Goal: Information Seeking & Learning: Learn about a topic

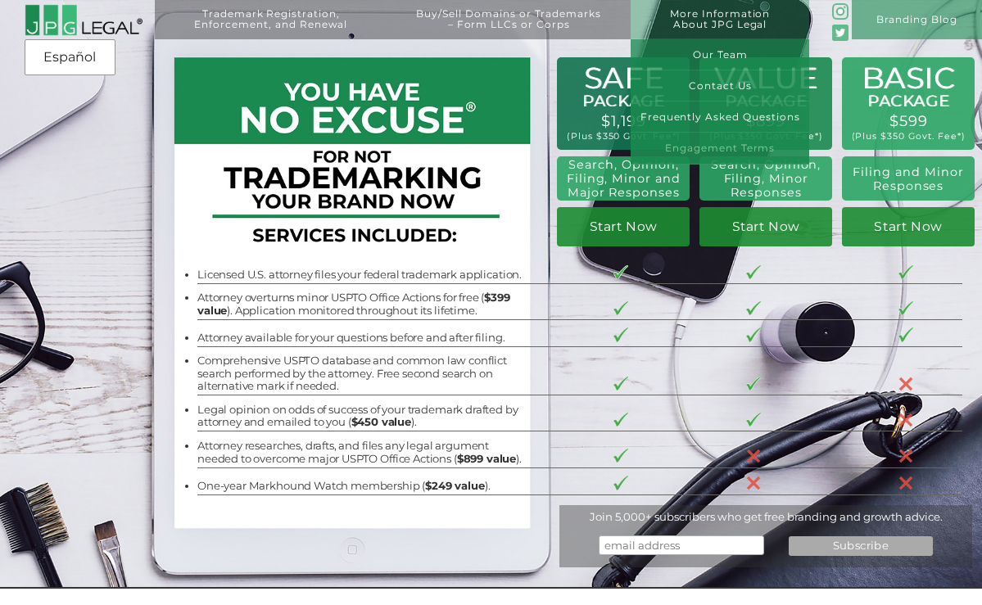
click at [712, 151] on link "Engagement Terms" at bounding box center [719, 148] width 179 height 31
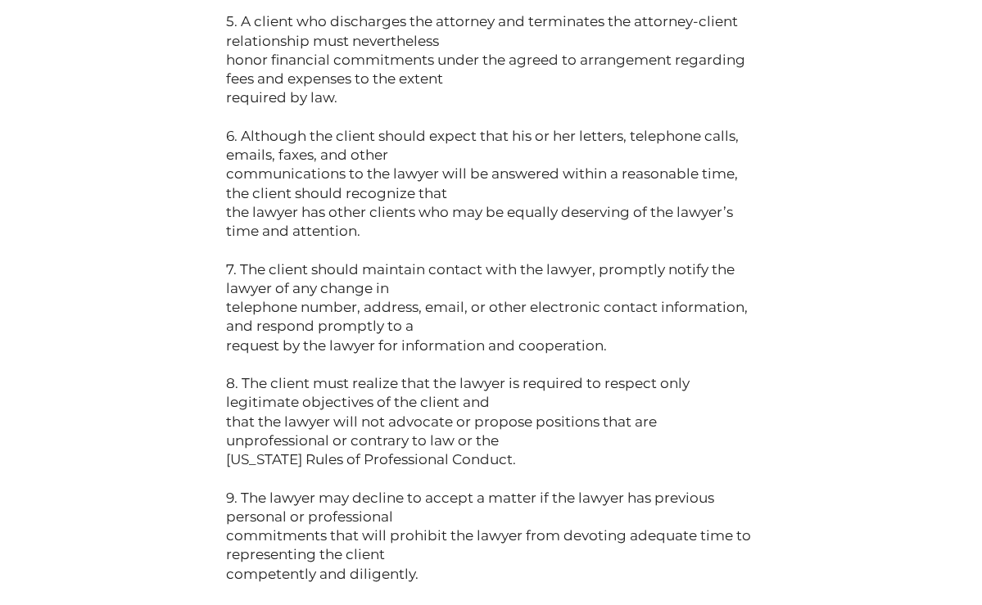
scroll to position [7871, 0]
click at [319, 574] on p "(Informational Statement Adopted by the [US_STATE] State Bar Association) 1. Th…" at bounding box center [491, 175] width 530 height 1047
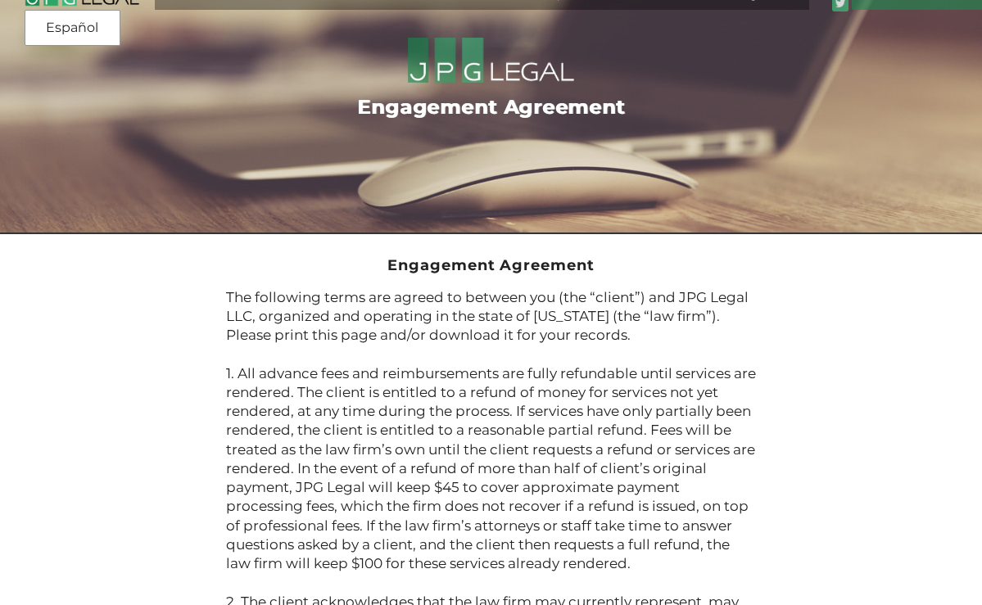
scroll to position [0, 0]
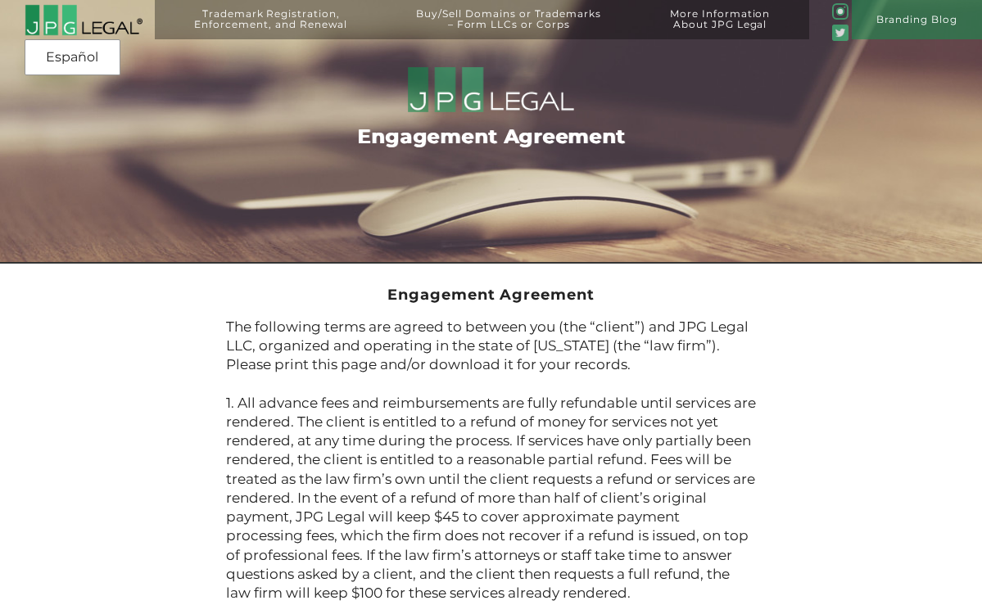
drag, startPoint x: 294, startPoint y: 578, endPoint x: 388, endPoint y: 284, distance: 308.7
copy div "Loremipsum Dolorsita Con adipiscin elits doe tempor in utlabor etd (mag “aliqua…"
click at [58, 12] on img at bounding box center [84, 20] width 118 height 32
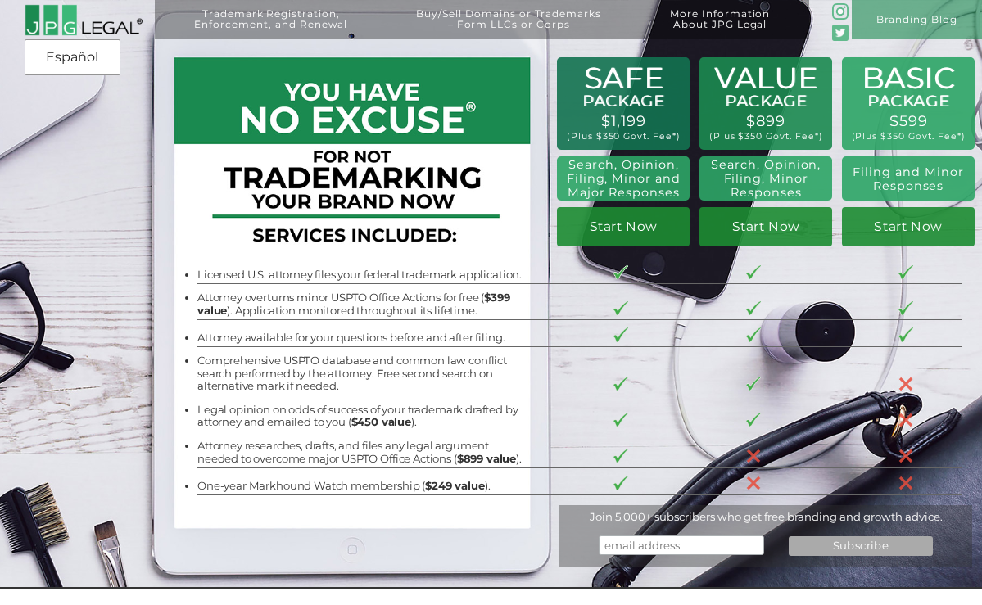
click at [638, 555] on input "email" at bounding box center [681, 546] width 165 height 20
drag, startPoint x: 689, startPoint y: 552, endPoint x: 551, endPoint y: 538, distance: 139.1
click at [551, 539] on div "BASIC PACKAGE $599 (Plus $350 Govt. Fee*) Filing and Minor Responses Start Now …" at bounding box center [491, 294] width 982 height 589
type input "williamkender@hotmail.com"
click at [864, 554] on input "Subscribe" at bounding box center [861, 546] width 144 height 20
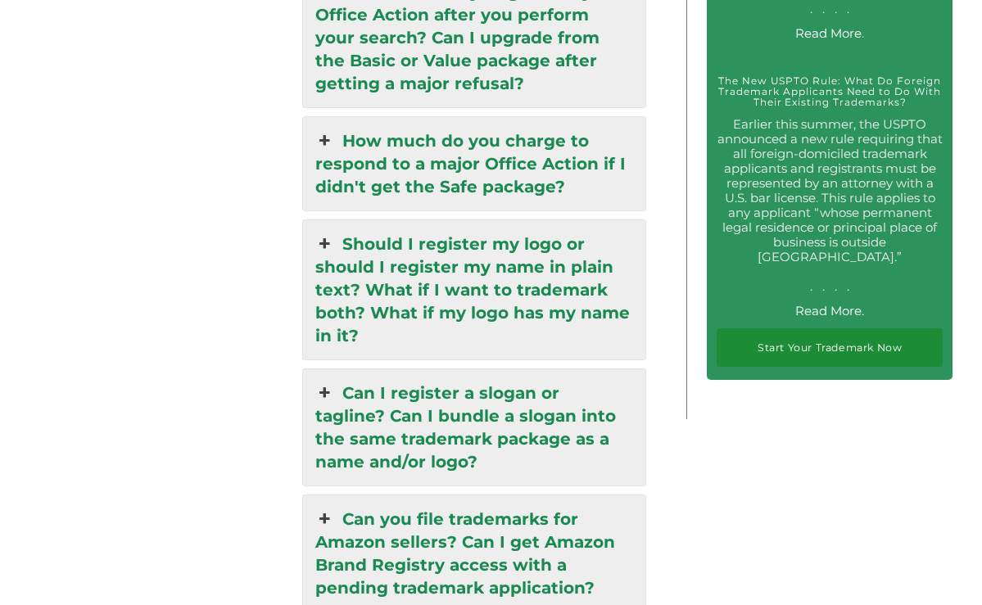
scroll to position [2984, 0]
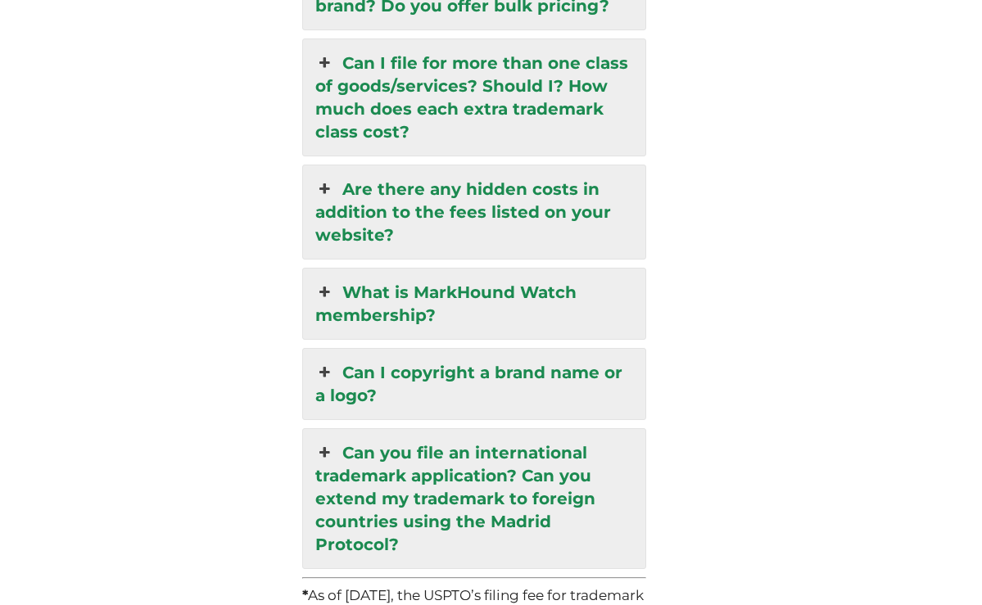
scroll to position [4576, 0]
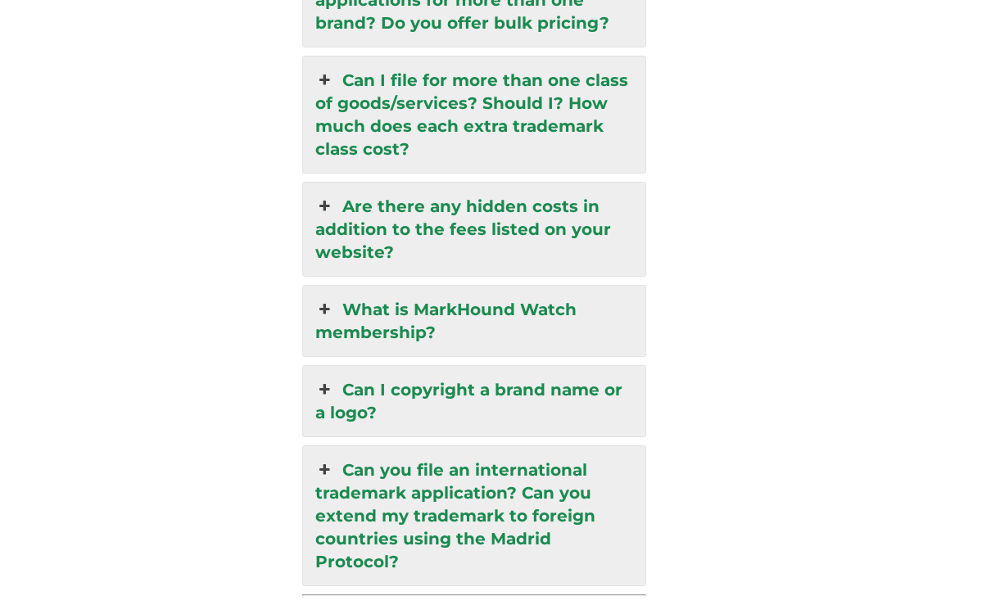
click at [487, 366] on link "Can I copyright a brand name or a logo?" at bounding box center [474, 401] width 342 height 70
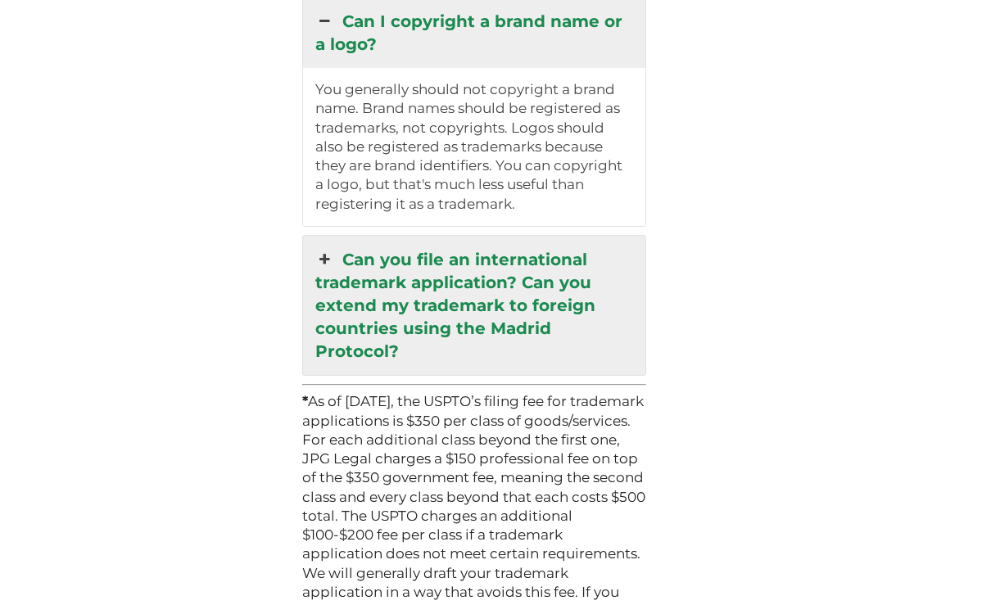
click at [475, 236] on link "Can you file an international trademark application? Can you extend my trademar…" at bounding box center [474, 305] width 342 height 139
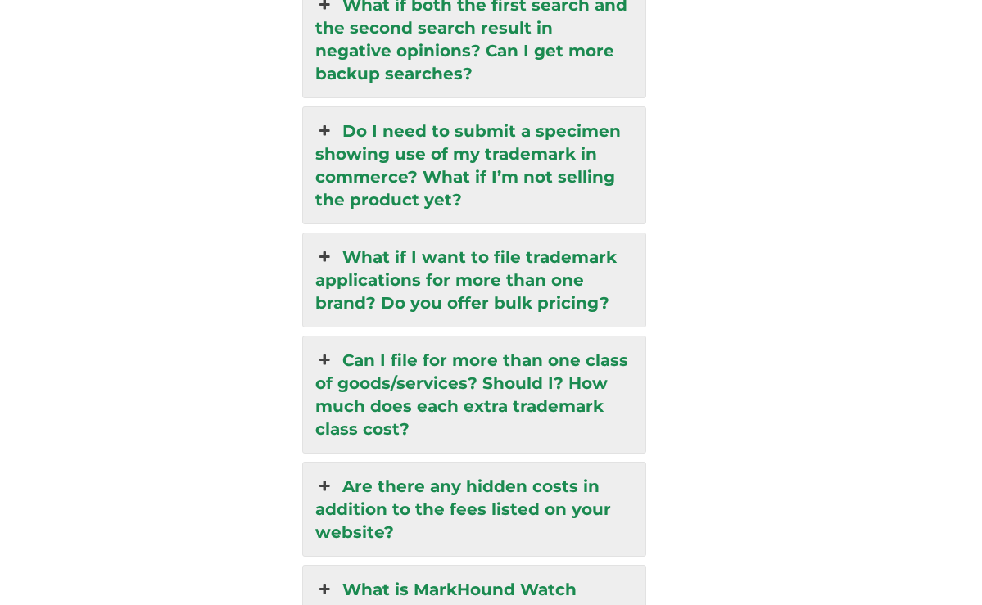
scroll to position [4318, 0]
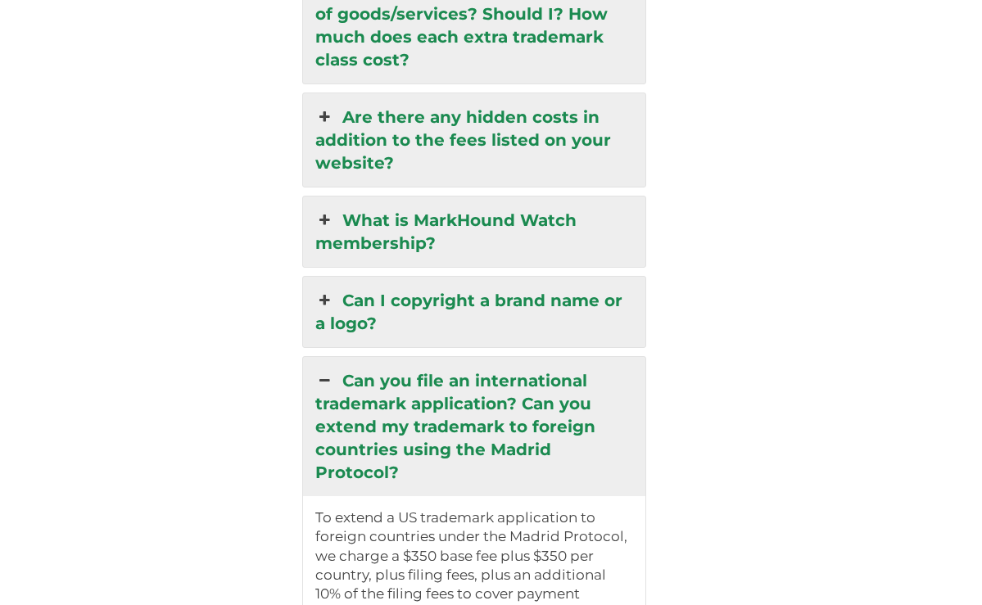
click at [433, 277] on link "Can I copyright a brand name or a logo?" at bounding box center [474, 312] width 342 height 70
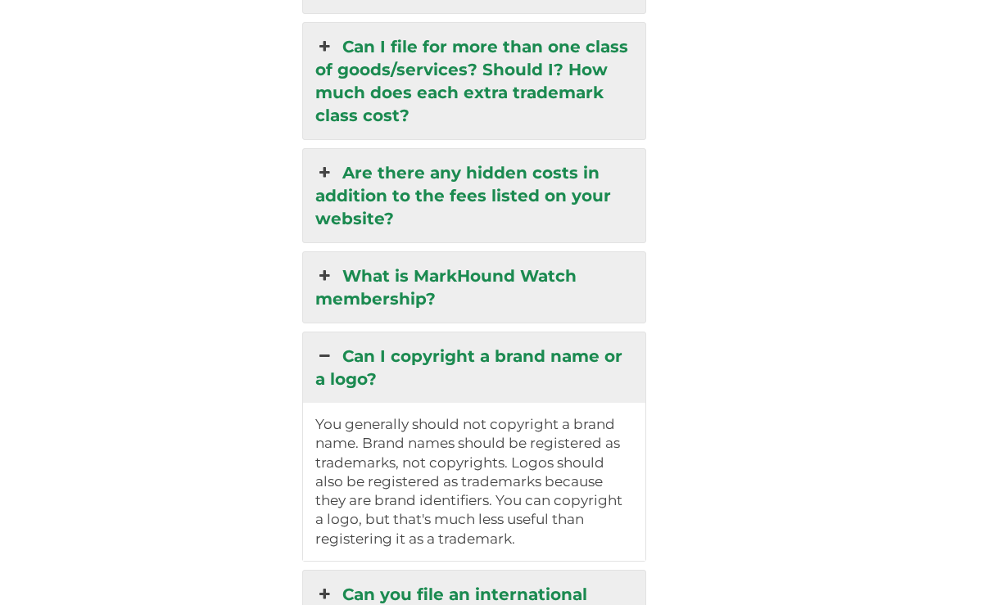
click at [439, 252] on link "What is MarkHound Watch membership?" at bounding box center [474, 287] width 342 height 70
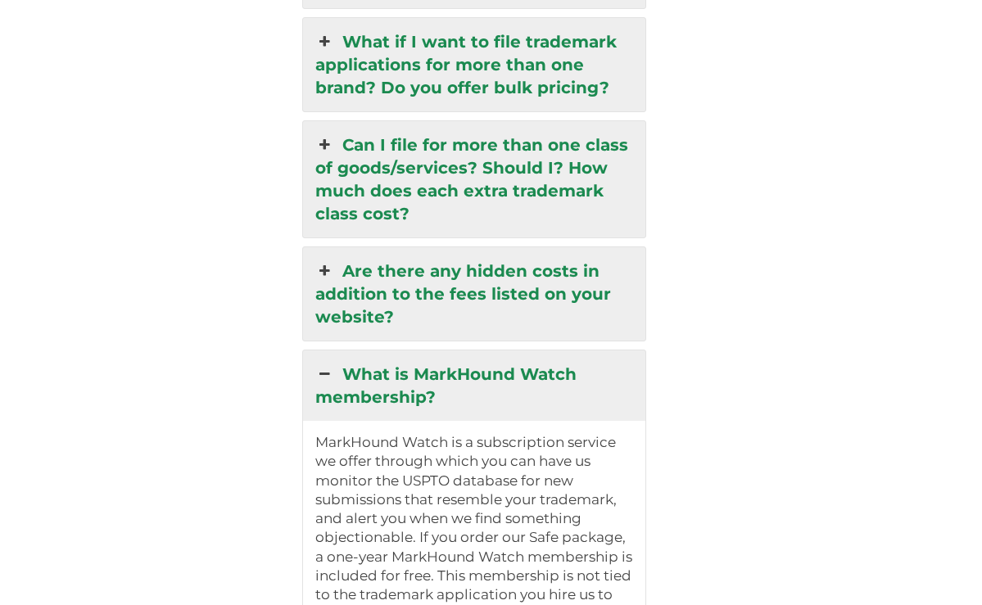
click at [439, 247] on link "Are there any hidden costs in addition to the fees listed on your website?" at bounding box center [474, 293] width 342 height 93
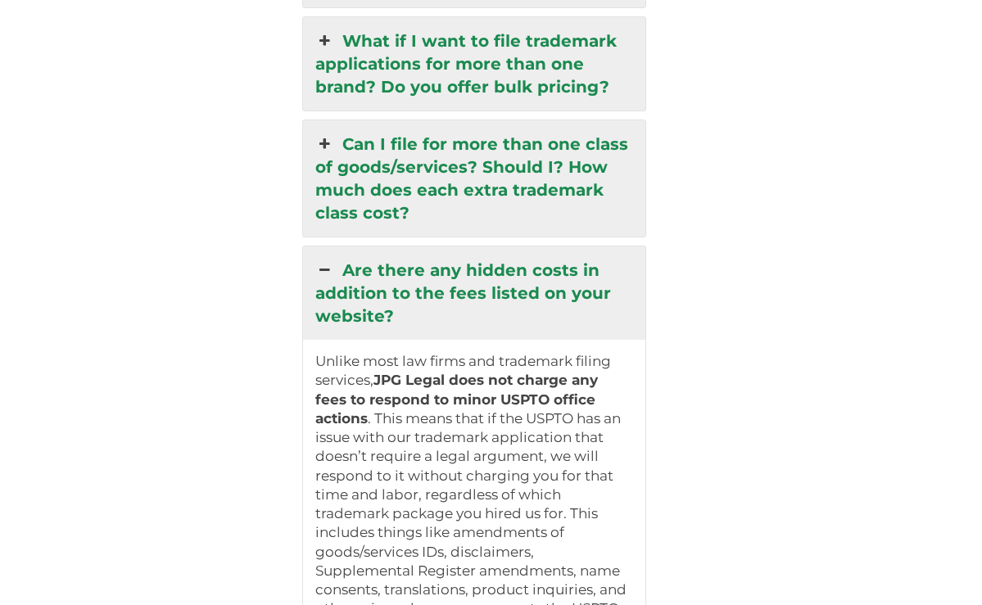
click at [455, 147] on link "Can I file for more than one class of goods/services? Should I? How much does e…" at bounding box center [474, 178] width 342 height 116
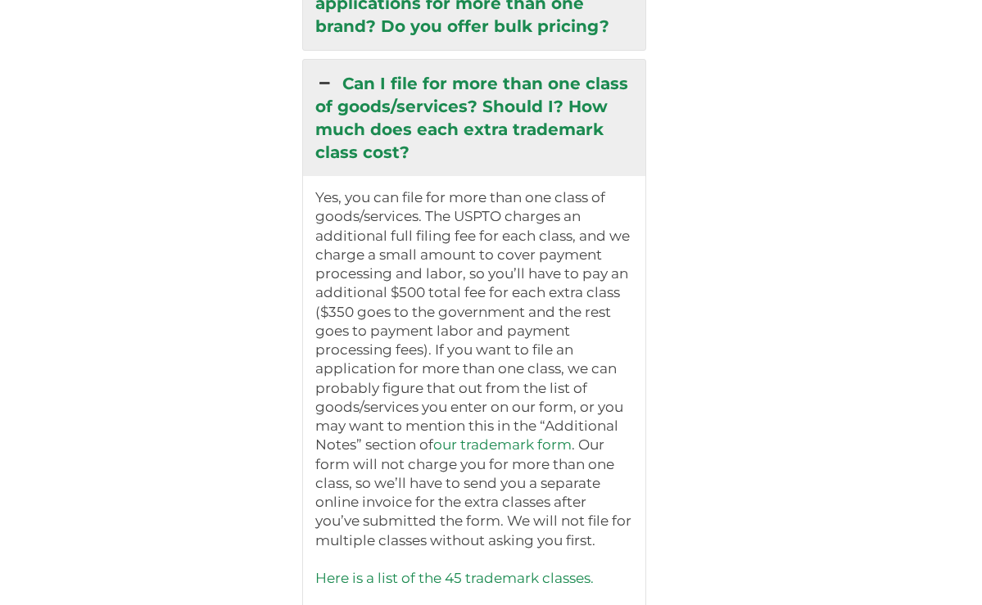
scroll to position [4476, 0]
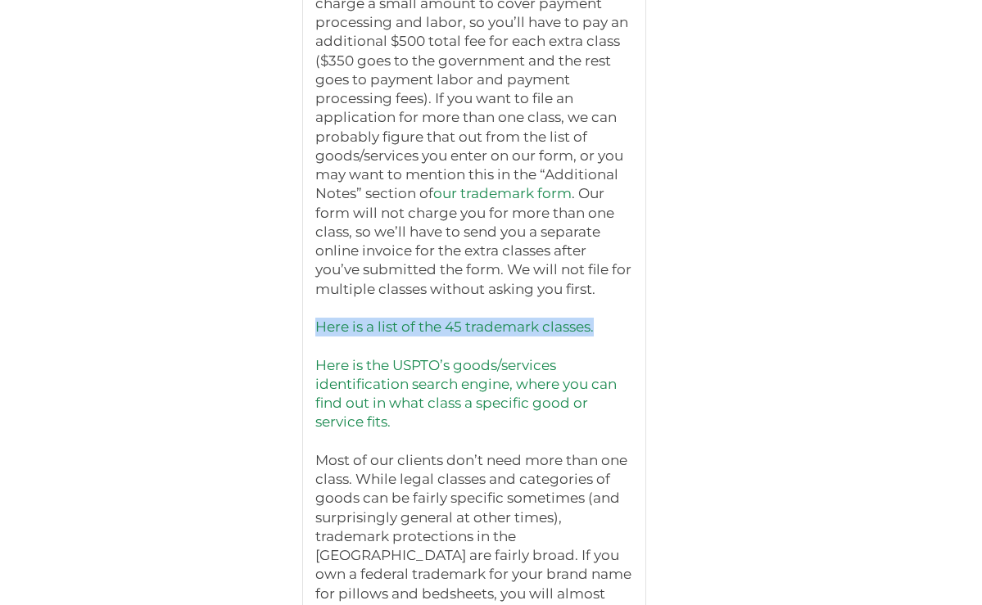
click at [552, 357] on link "Here is the USPTO’s goods/services identification search engine, where you can …" at bounding box center [465, 394] width 301 height 74
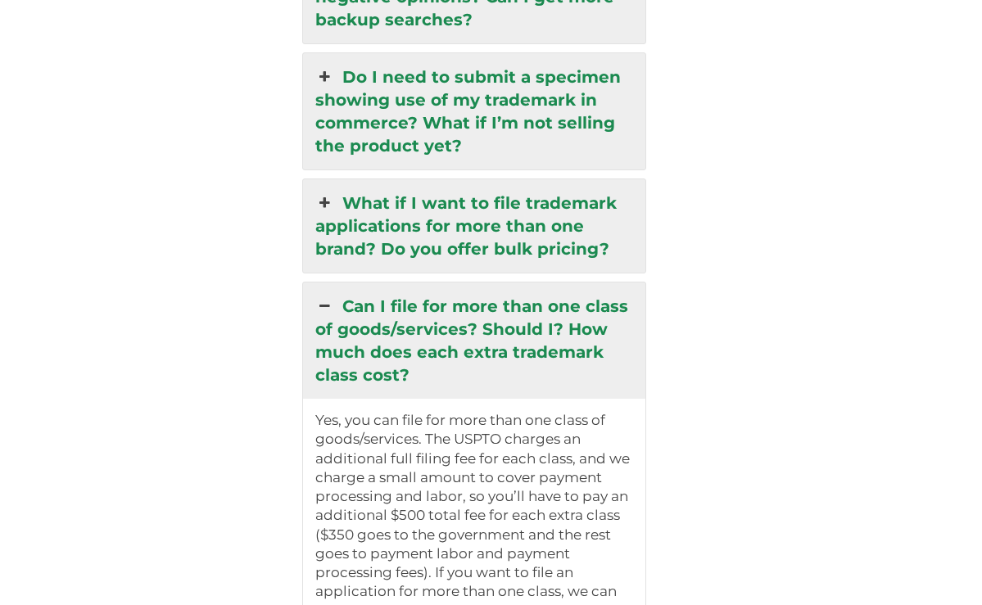
scroll to position [3922, 0]
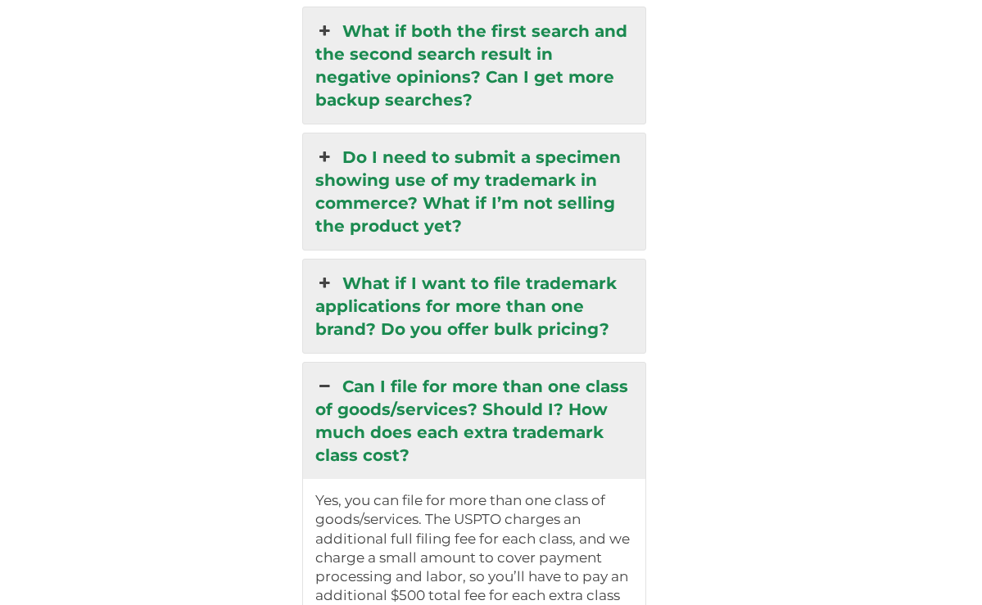
click at [528, 260] on link "What if I want to file trademark applications for more than one brand? Do you o…" at bounding box center [474, 306] width 342 height 93
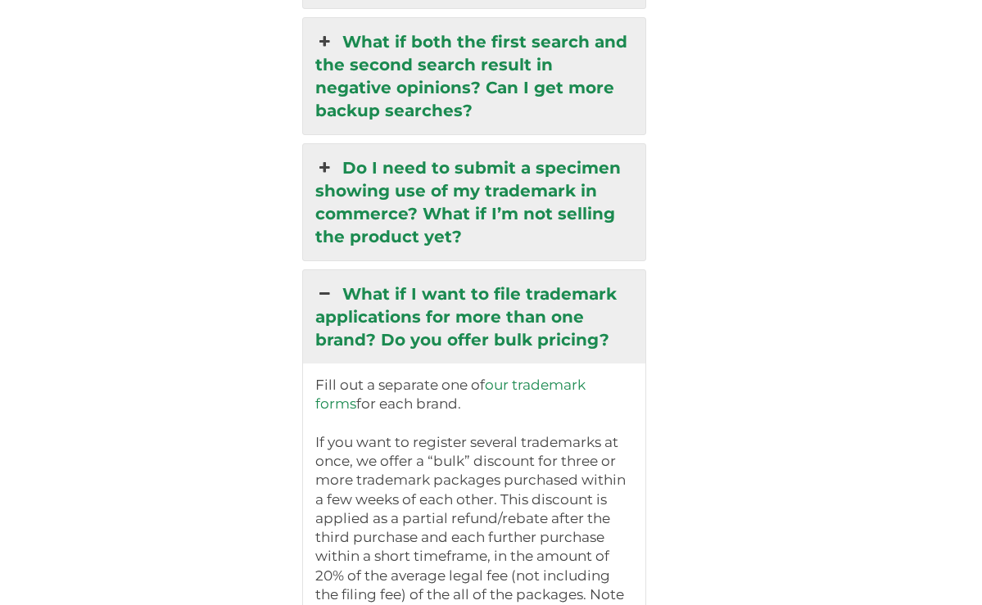
scroll to position [3911, 0]
click at [549, 144] on link "Do I need to submit a specimen showing use of my trademark in commerce? What if…" at bounding box center [474, 202] width 342 height 116
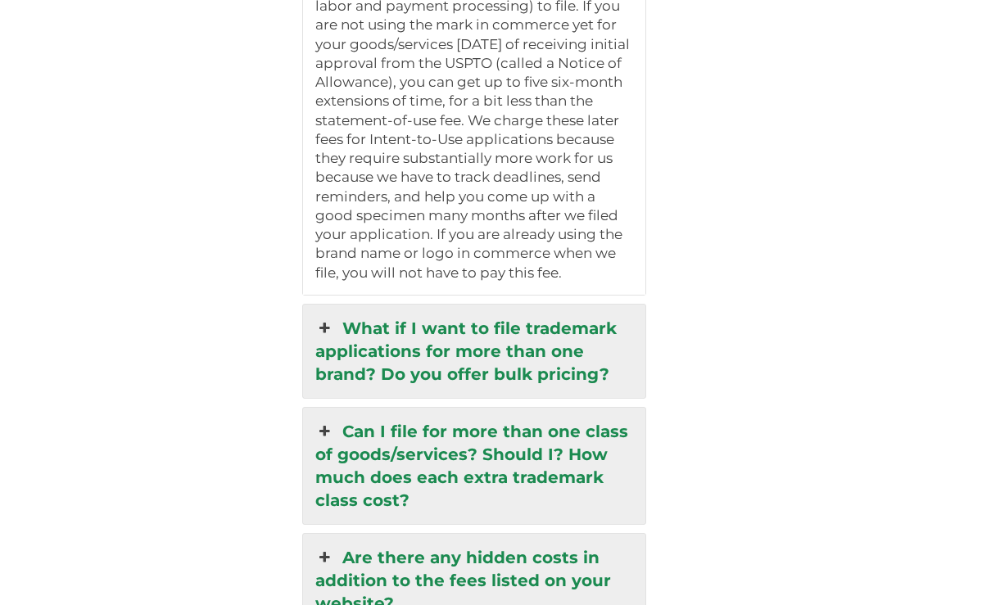
scroll to position [4492, 0]
click at [517, 305] on link "What if I want to file trademark applications for more than one brand? Do you o…" at bounding box center [474, 351] width 342 height 93
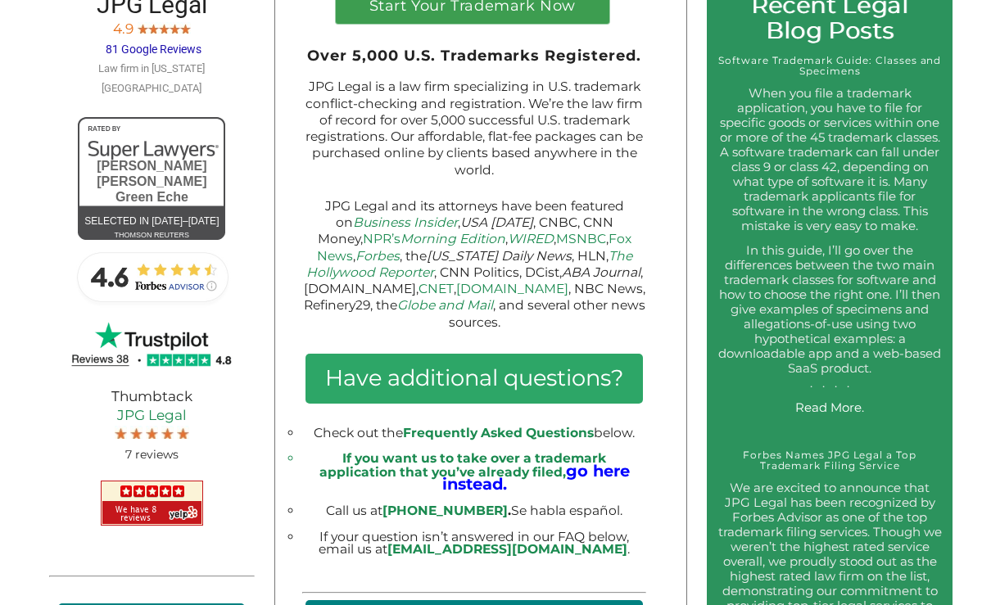
scroll to position [1109, 0]
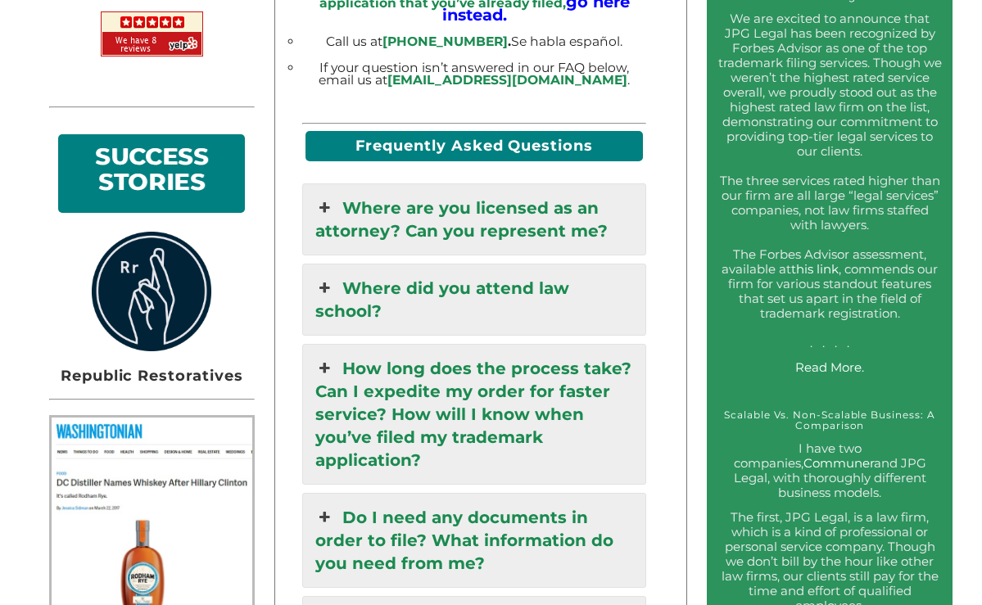
click at [471, 199] on link "Where are you licensed as an attorney? Can you represent me?" at bounding box center [474, 219] width 342 height 70
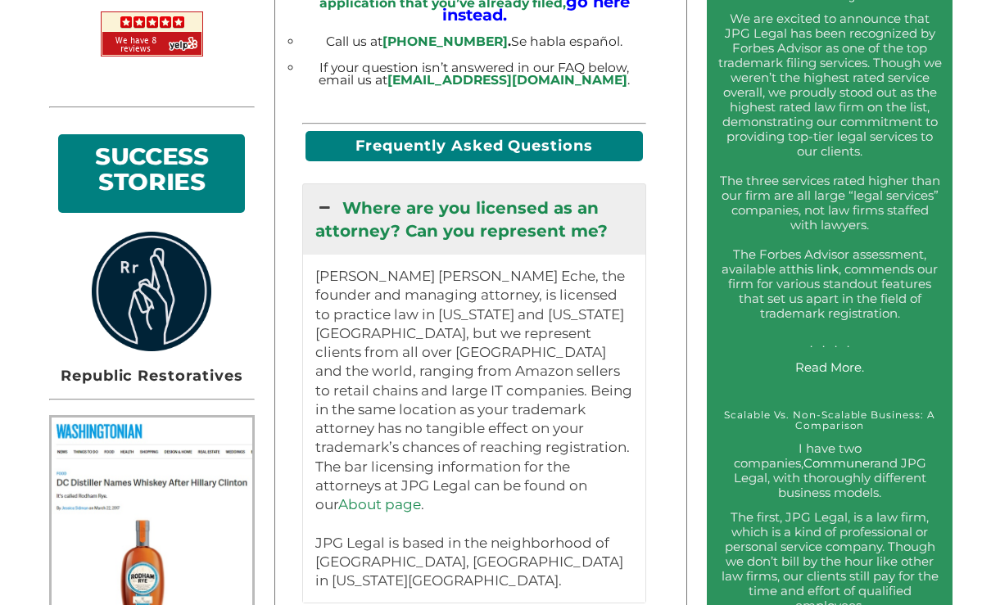
click at [471, 199] on link "Where are you licensed as an attorney? Can you represent me?" at bounding box center [474, 219] width 342 height 70
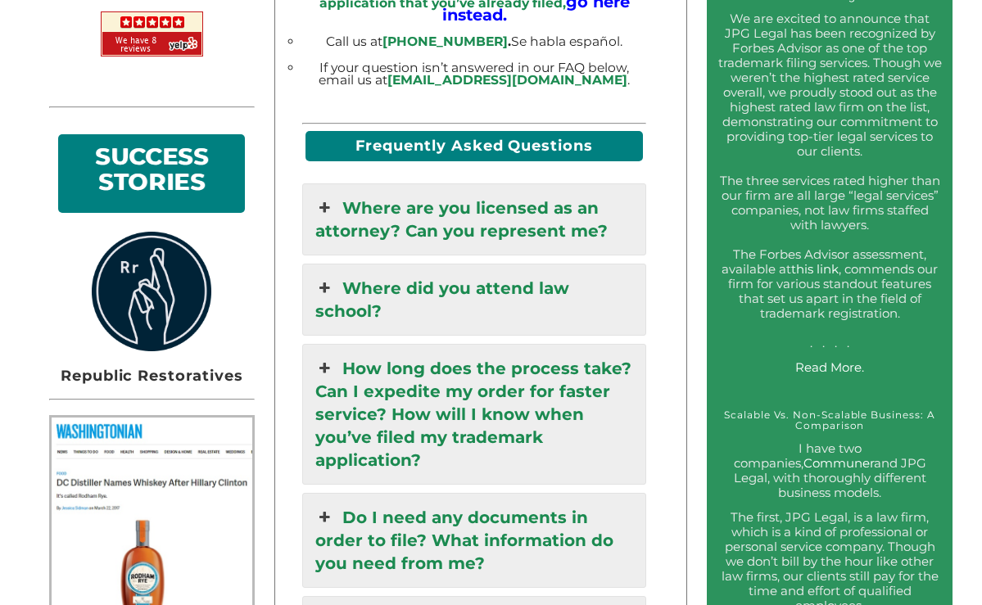
click at [459, 264] on link "Where did you attend law school?" at bounding box center [474, 299] width 342 height 70
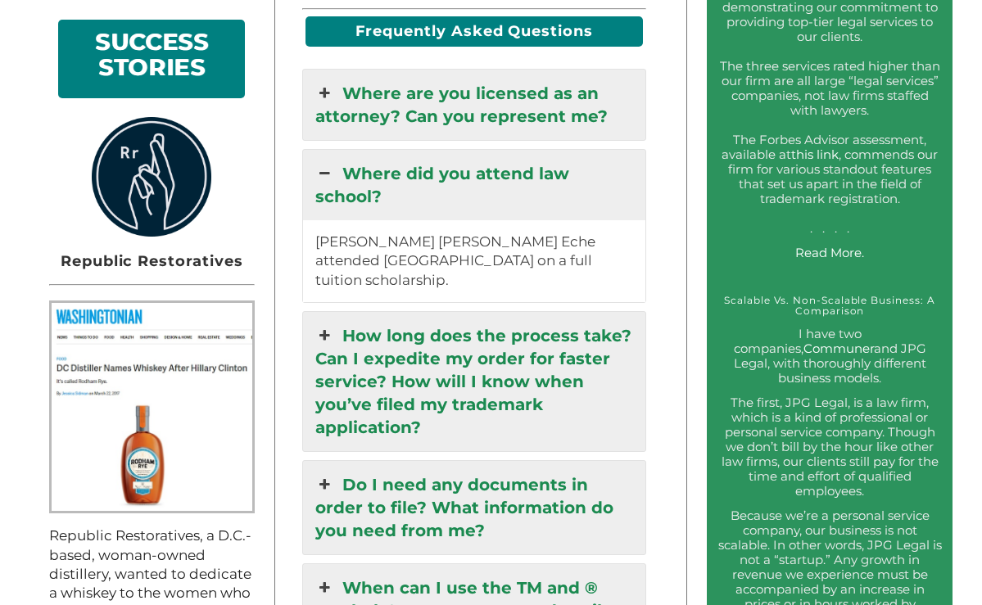
click at [470, 346] on link "How long does the process take? Can I expedite my order for faster service? How…" at bounding box center [474, 381] width 342 height 139
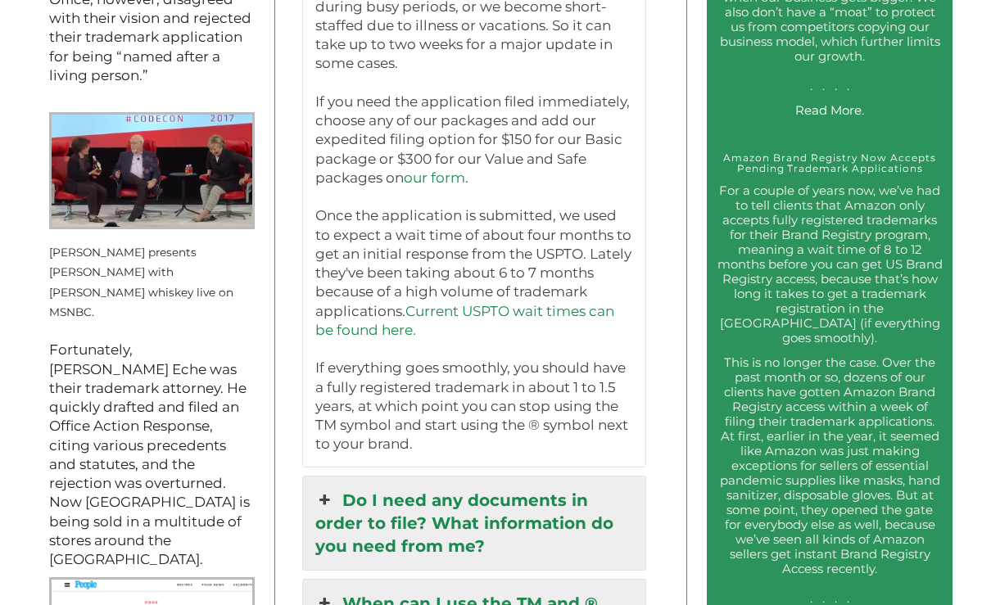
scroll to position [1874, 0]
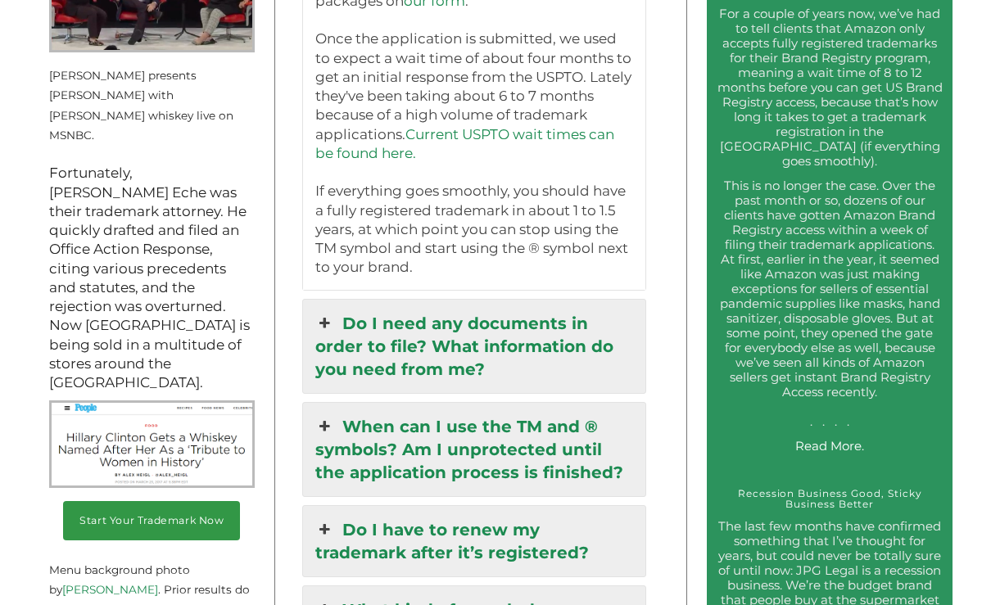
click at [532, 307] on link "Do I need any documents in order to file? What information do you need from me?" at bounding box center [474, 346] width 342 height 93
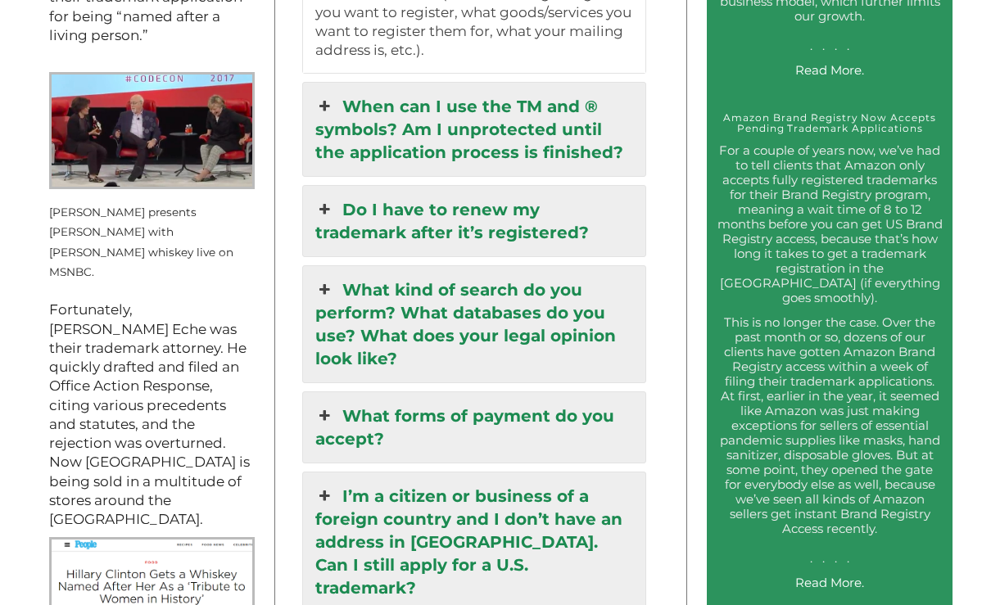
scroll to position [1926, 0]
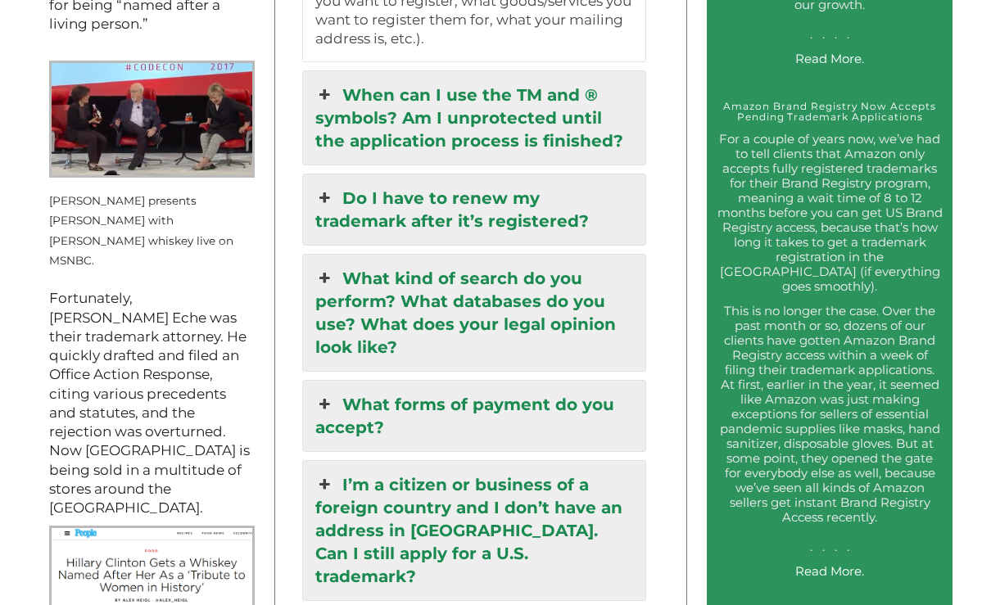
click at [509, 82] on link "When can I use the TM and ® symbols? Am I unprotected until the application pro…" at bounding box center [474, 117] width 342 height 93
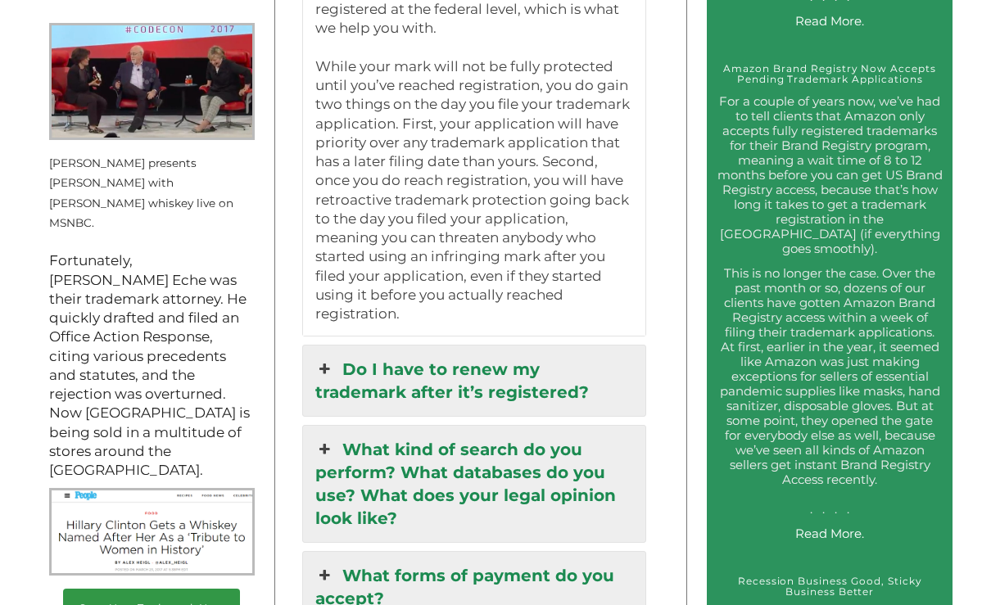
scroll to position [2035, 0]
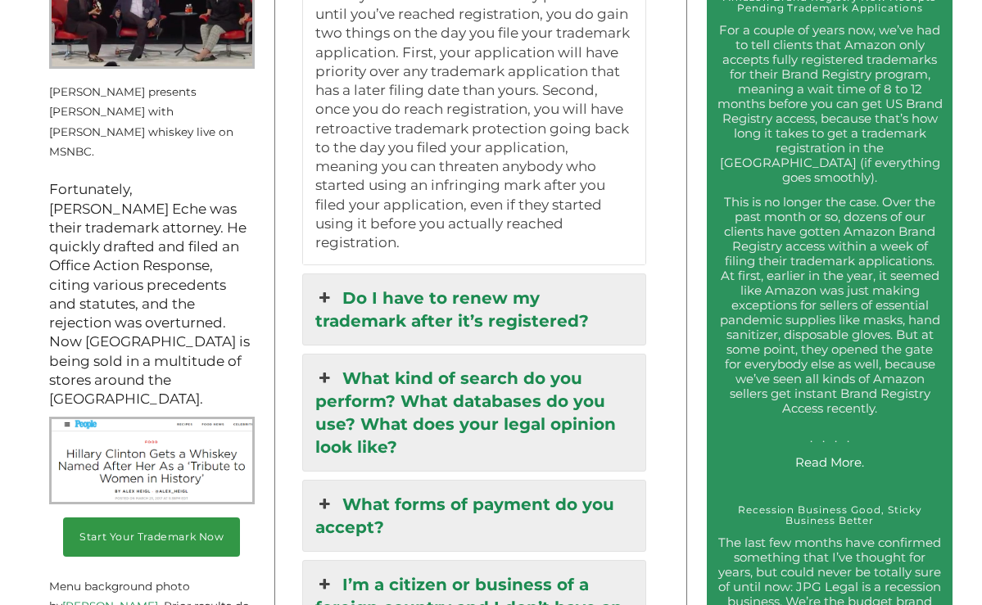
click at [443, 274] on link "Do I have to renew my trademark after it’s registered?" at bounding box center [474, 309] width 342 height 70
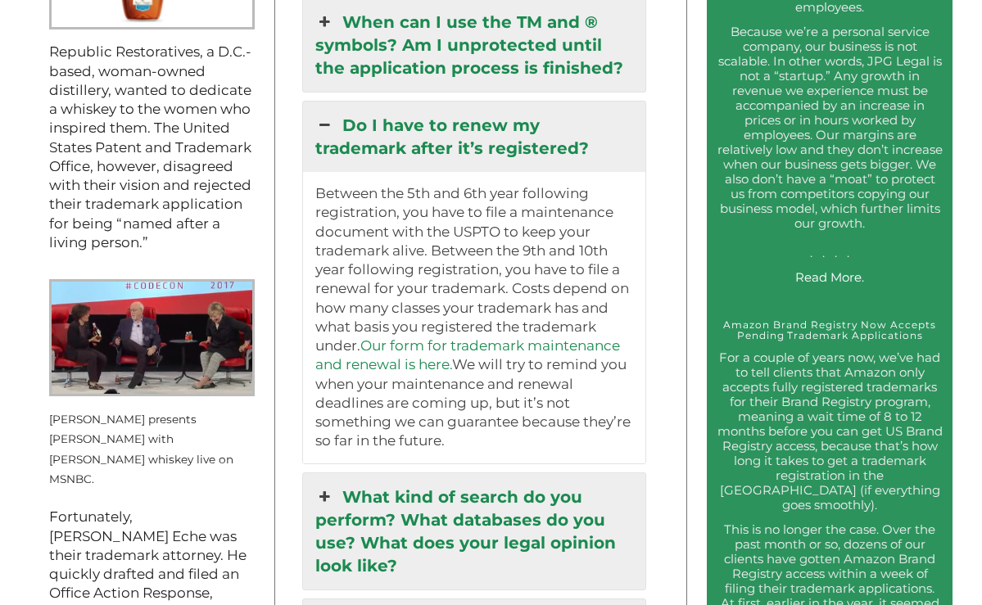
scroll to position [1855, 0]
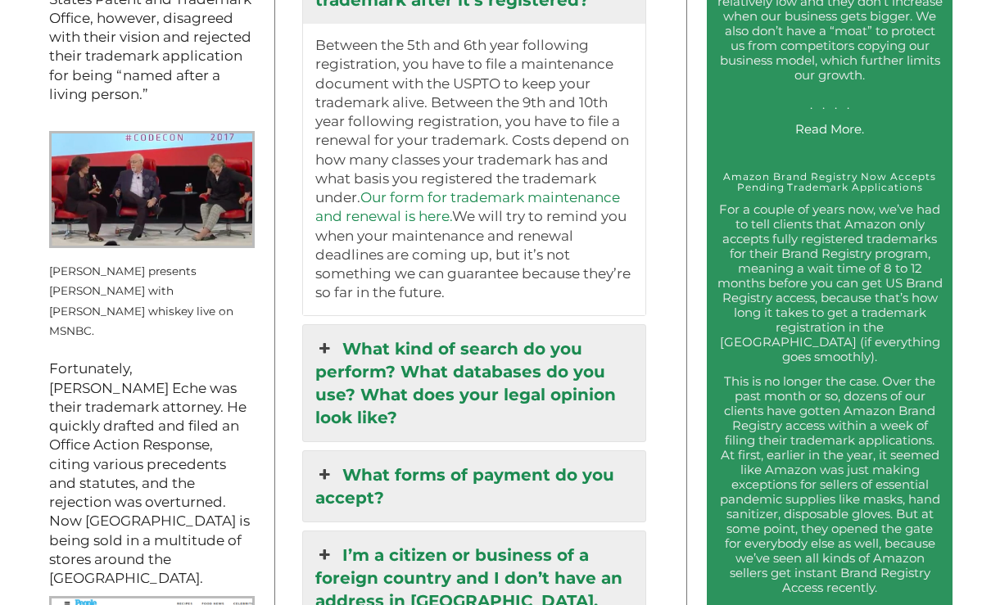
click at [409, 454] on link "What forms of payment do you accept?" at bounding box center [474, 486] width 342 height 70
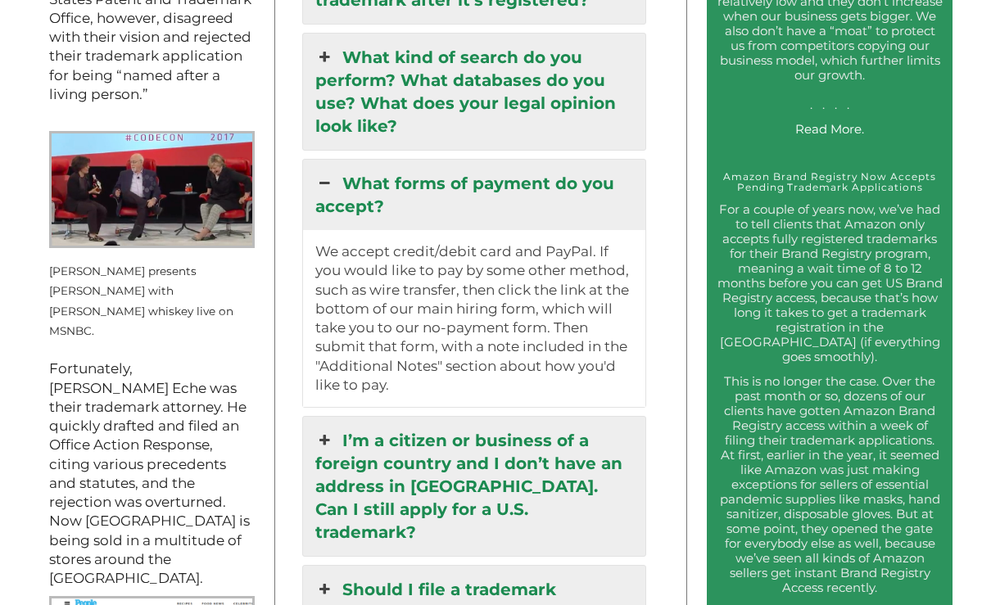
click at [454, 86] on link "What kind of search do you perform? What databases do you use? What does your l…" at bounding box center [474, 92] width 342 height 116
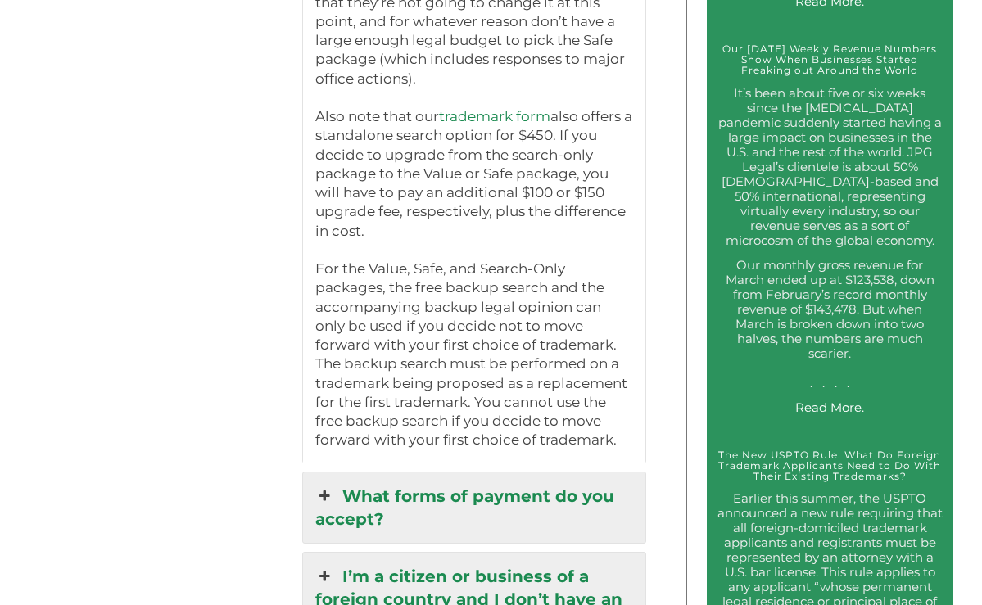
scroll to position [3053, 1]
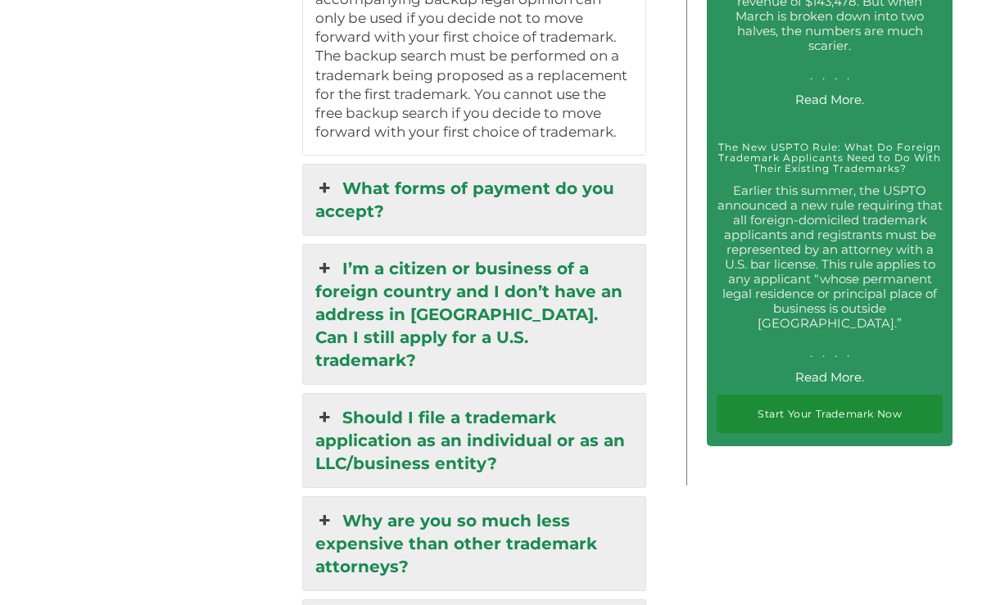
click at [465, 165] on link "What forms of payment do you accept?" at bounding box center [474, 200] width 342 height 70
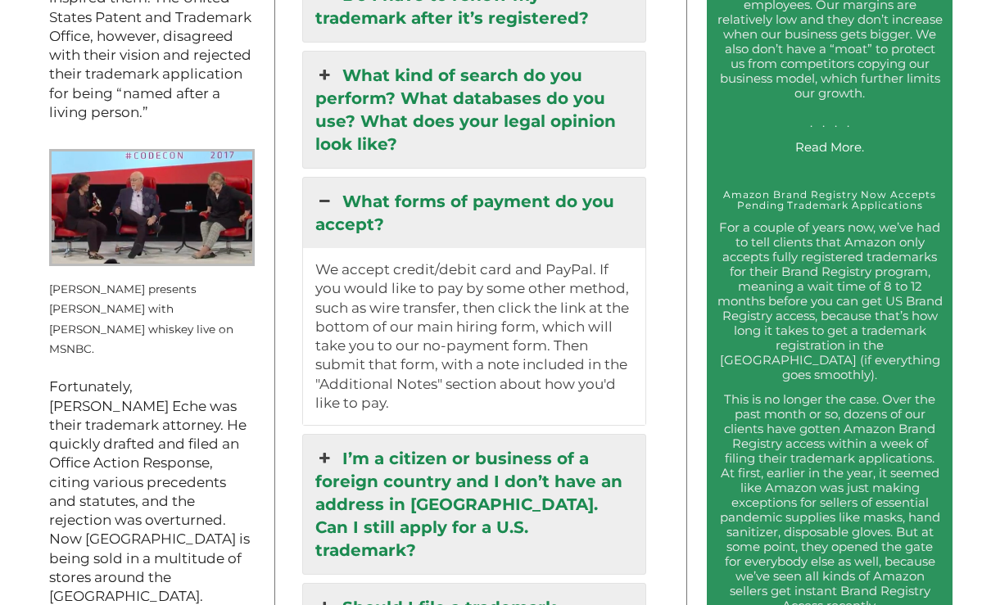
scroll to position [2012, 0]
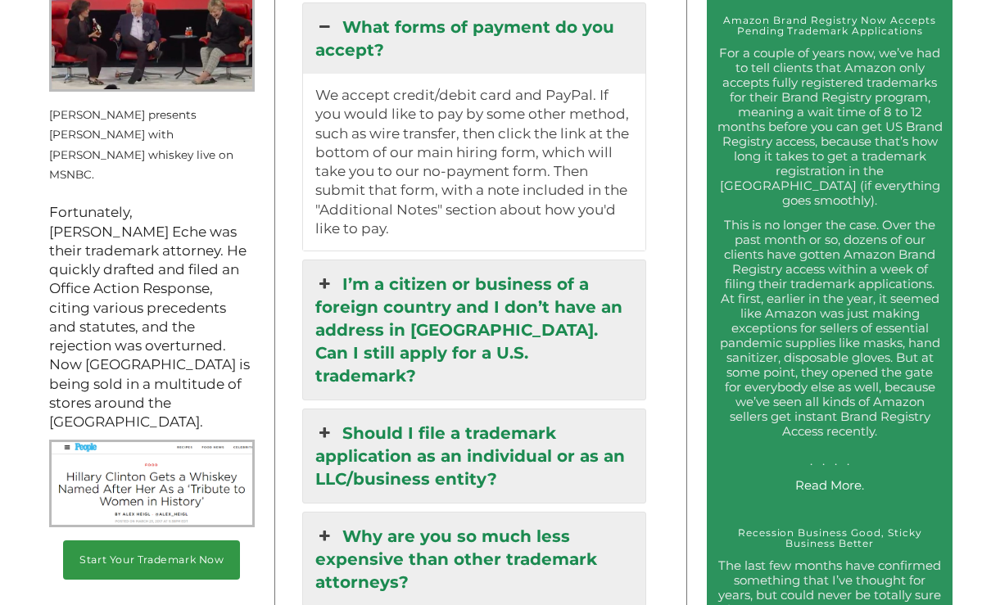
click at [413, 293] on link "I’m a citizen or business of a foreign country and I don’t have an address in t…" at bounding box center [474, 329] width 342 height 139
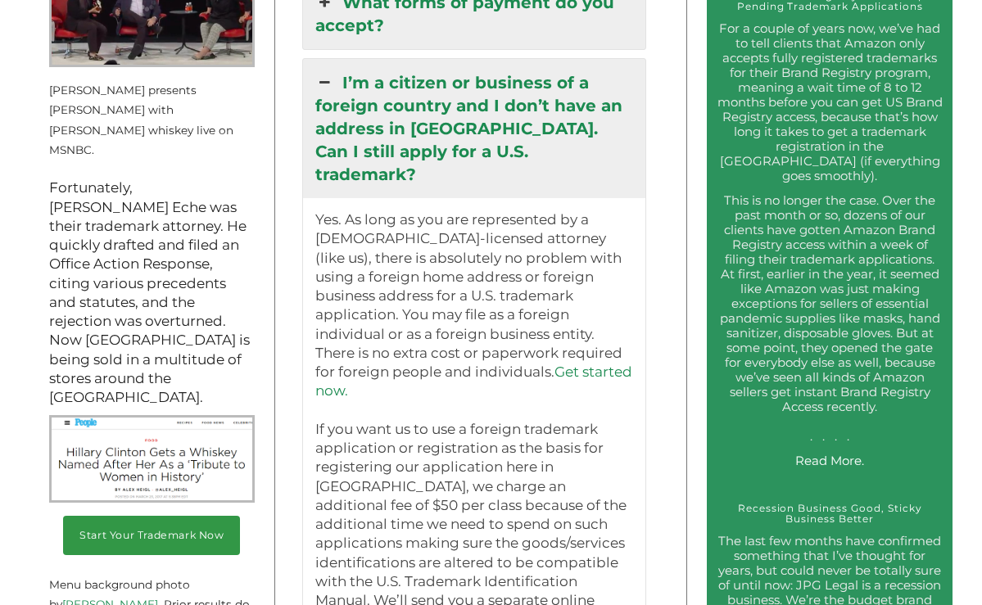
scroll to position [2036, 0]
